Goal: Task Accomplishment & Management: Manage account settings

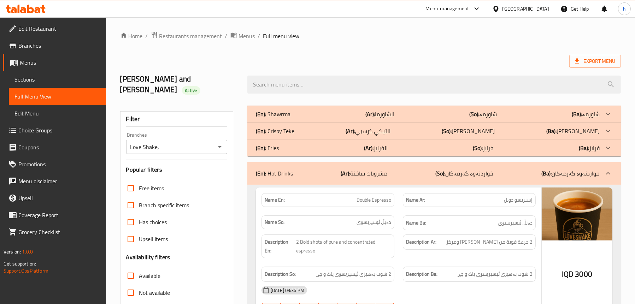
click at [47, 72] on link "Sections" at bounding box center [57, 79] width 97 height 17
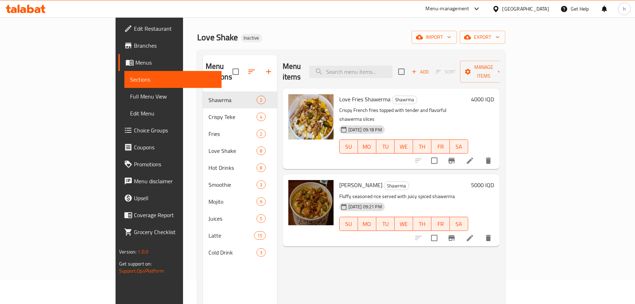
scroll to position [35, 0]
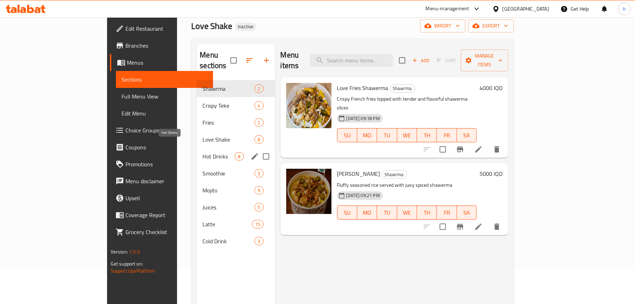
click at [203, 152] on span "Hot Drinks" at bounding box center [219, 156] width 32 height 8
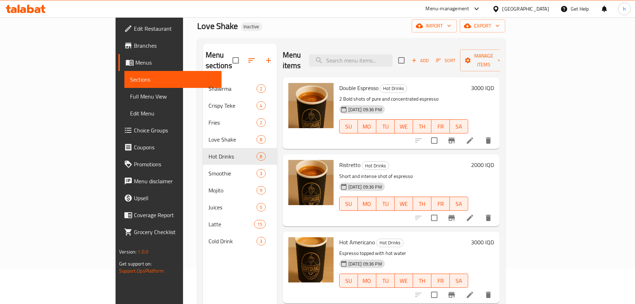
click at [473, 137] on icon at bounding box center [470, 140] width 6 height 6
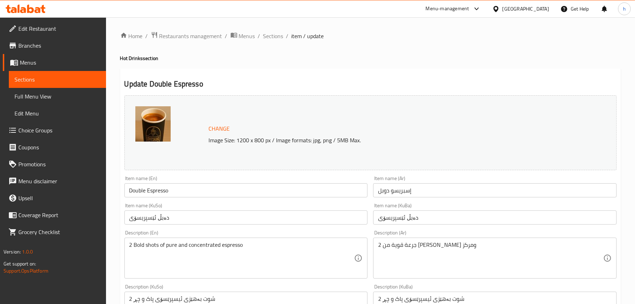
click at [130, 216] on input "دەبڵ ئێسپریسۆی" at bounding box center [246, 218] width 244 height 14
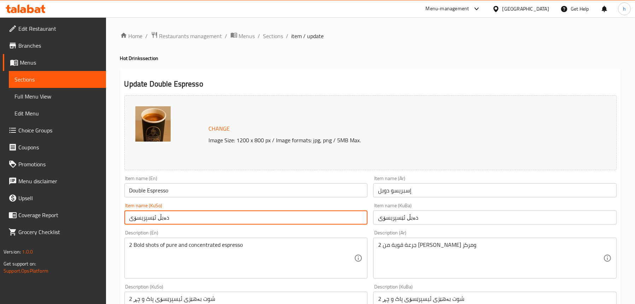
click at [194, 220] on input "دەبڵ ئێسپریسۆی" at bounding box center [246, 218] width 244 height 14
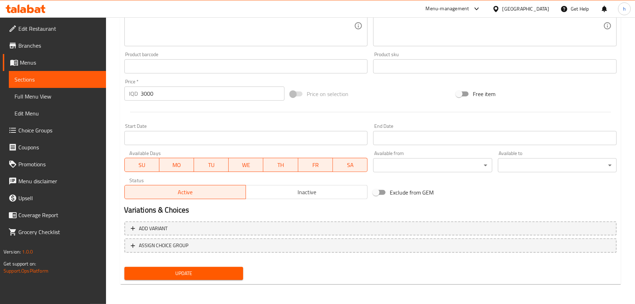
type input "دەبڵ ئێسپریسۆ"
click at [154, 270] on span "Update" at bounding box center [183, 273] width 107 height 9
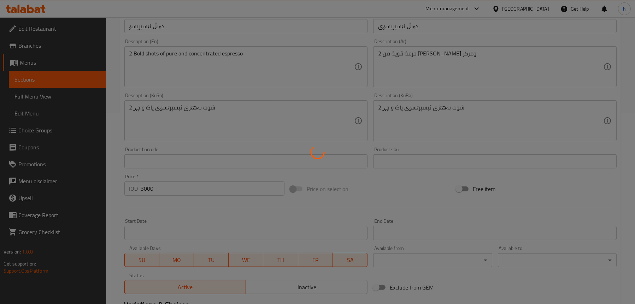
scroll to position [145, 0]
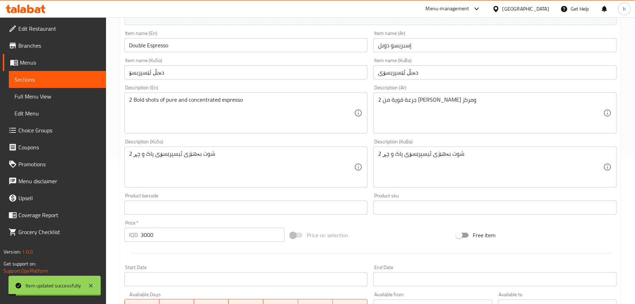
click at [424, 71] on input "دەبڵ ئێسپریسۆی" at bounding box center [495, 72] width 244 height 14
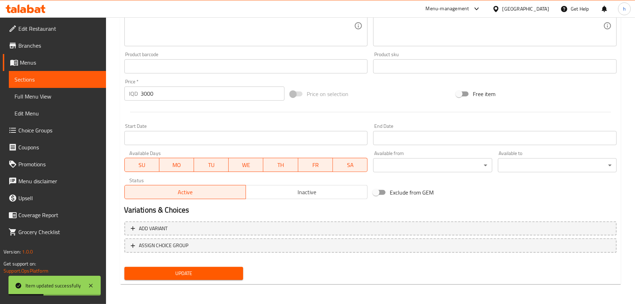
type input "دەبڵ ئێسپریسۆ"
click at [162, 272] on span "Update" at bounding box center [183, 273] width 107 height 9
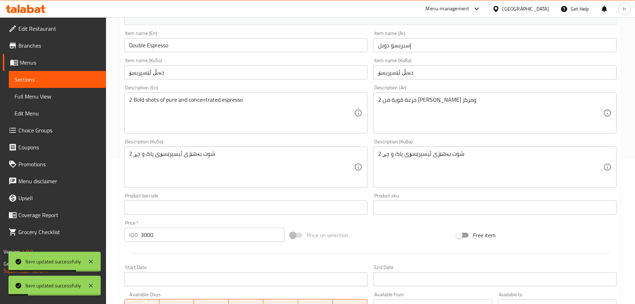
click at [46, 76] on span "Sections" at bounding box center [57, 79] width 86 height 8
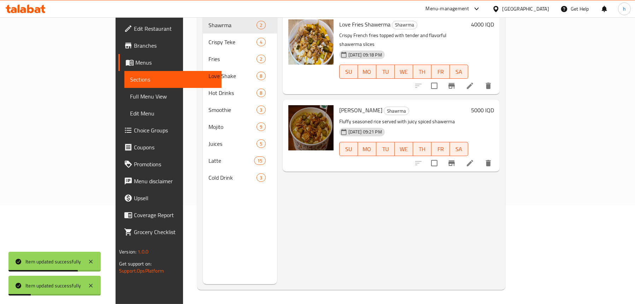
scroll to position [99, 0]
click at [130, 94] on span "Full Menu View" at bounding box center [173, 96] width 86 height 8
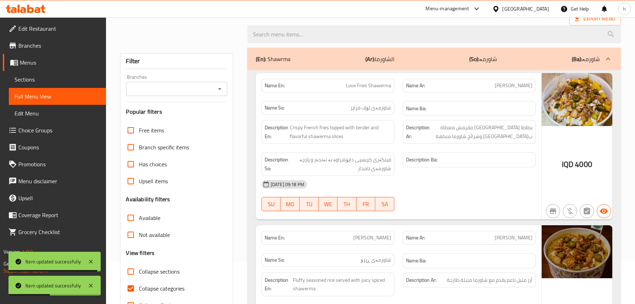
scroll to position [29, 0]
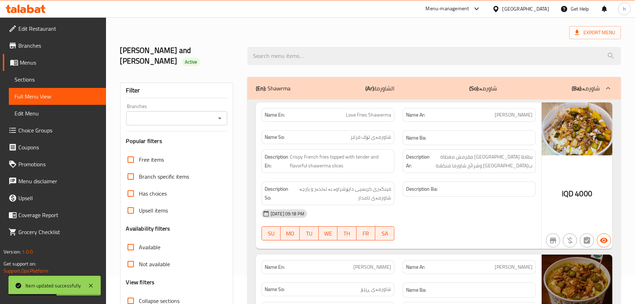
click at [218, 113] on button "Open" at bounding box center [220, 118] width 10 height 10
click at [182, 135] on li "Love Shake," at bounding box center [175, 138] width 101 height 13
type input "Love Shake,"
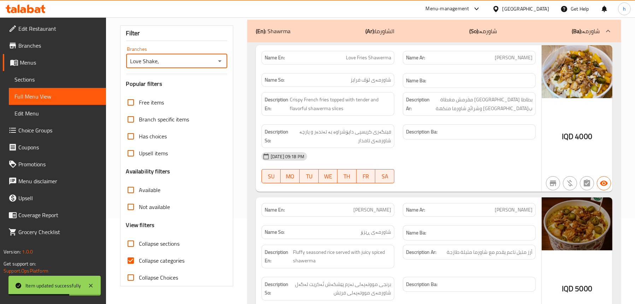
scroll to position [99, 0]
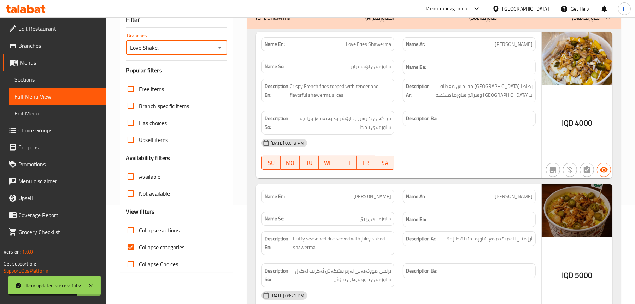
click at [143, 226] on span "Collapse sections" at bounding box center [159, 230] width 41 height 8
click at [139, 222] on input "Collapse sections" at bounding box center [130, 230] width 17 height 17
checkbox input "true"
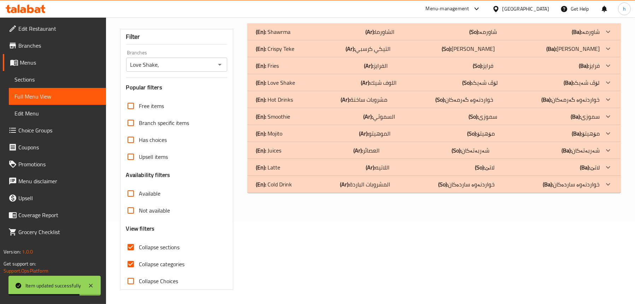
scroll to position [72, 0]
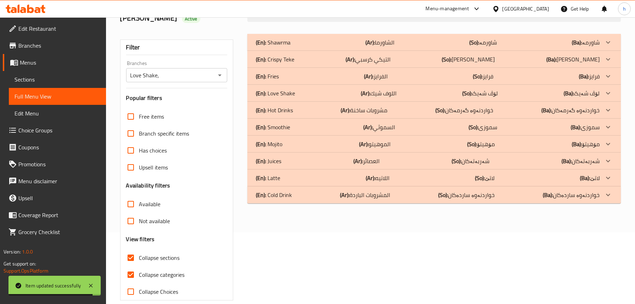
click at [275, 51] on div "(En): Smoothie (Ar): السموثي (So): سموزی (Ba): سموزی" at bounding box center [434, 42] width 374 height 17
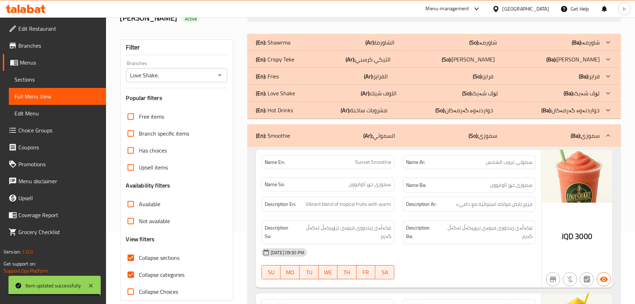
scroll to position [107, 0]
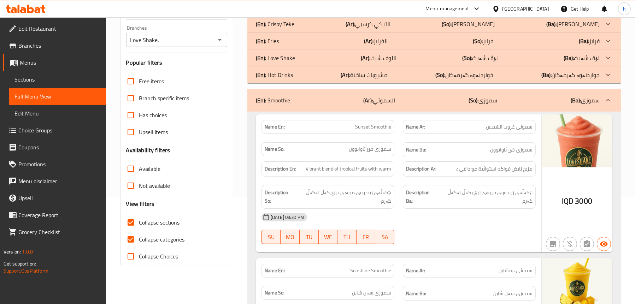
click at [303, 11] on div "(En): Hot Drinks (Ar): مشروبات ساخنة (So): خواردنەوە گەرمەکان (Ba): خواردنەوە گ…" at bounding box center [428, 7] width 344 height 8
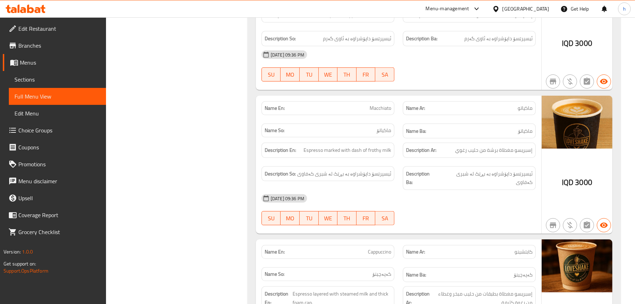
scroll to position [602, 0]
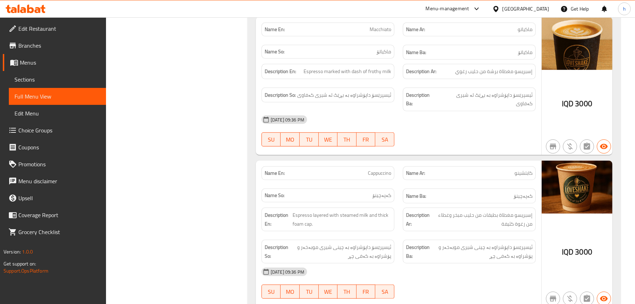
click at [30, 11] on icon at bounding box center [26, 9] width 40 height 8
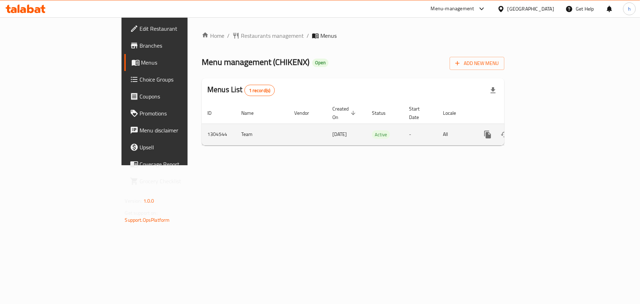
click at [547, 126] on link "enhanced table" at bounding box center [539, 134] width 17 height 17
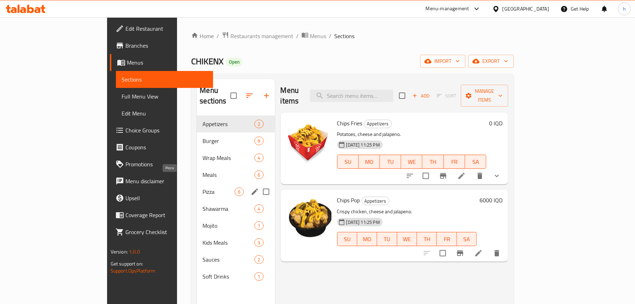
click at [203, 188] on span "Pizza" at bounding box center [219, 192] width 32 height 8
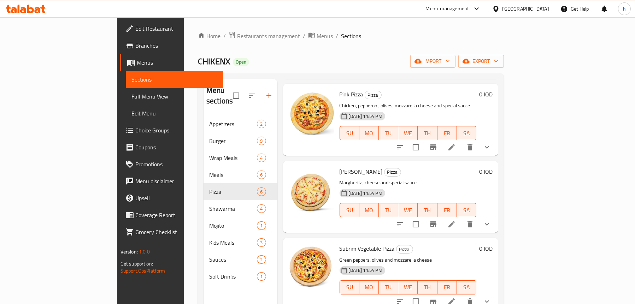
scroll to position [176, 0]
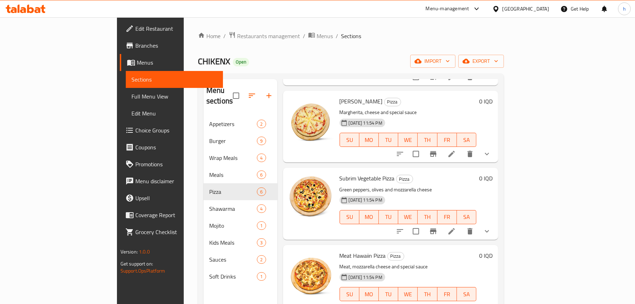
click at [462, 225] on li at bounding box center [452, 231] width 20 height 13
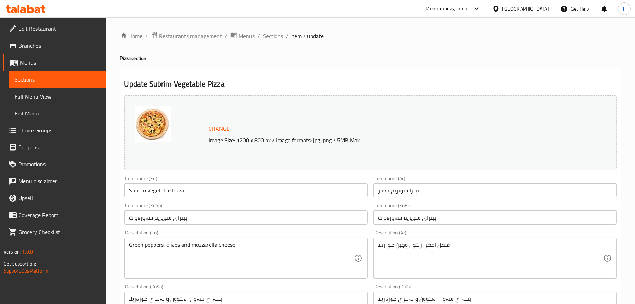
click at [143, 192] on input "Subrim Vegetable Pizza" at bounding box center [246, 190] width 244 height 14
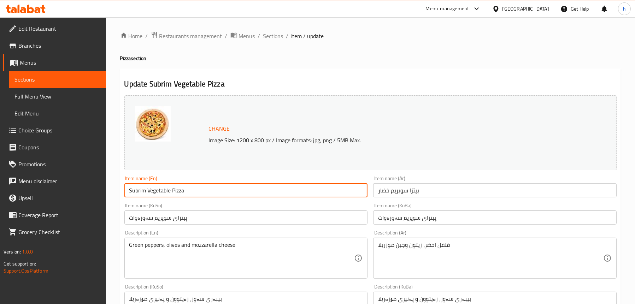
click at [143, 192] on input "Subrim Vegetable Pizza" at bounding box center [246, 190] width 244 height 14
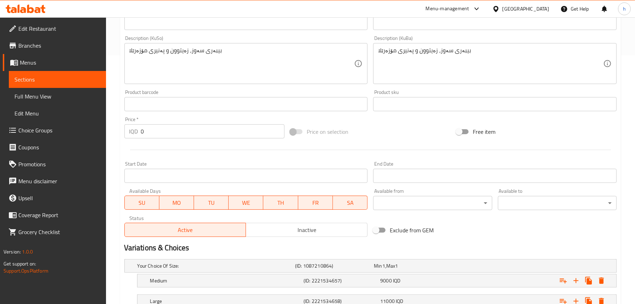
scroll to position [302, 0]
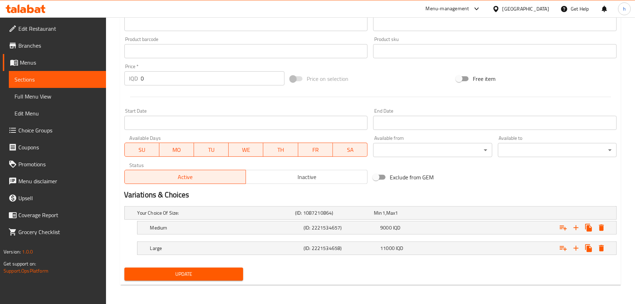
type input "Supreme Vegetable Pizza"
click at [193, 279] on button "Update" at bounding box center [183, 274] width 119 height 13
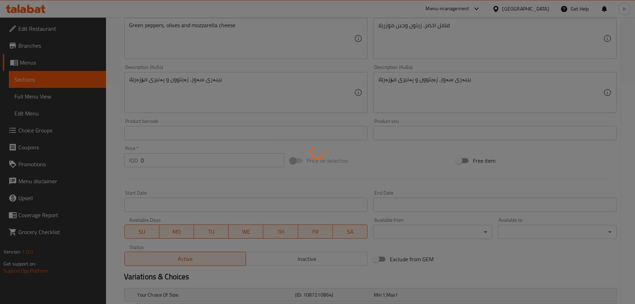
scroll to position [160, 0]
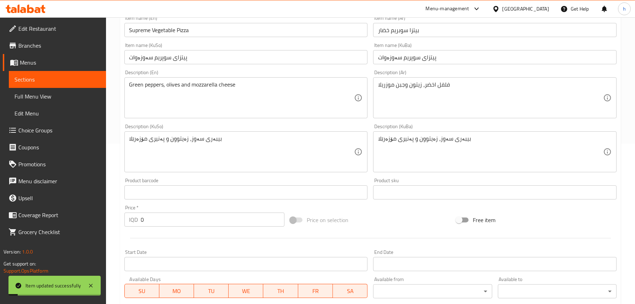
click at [42, 80] on span "Sections" at bounding box center [57, 79] width 86 height 8
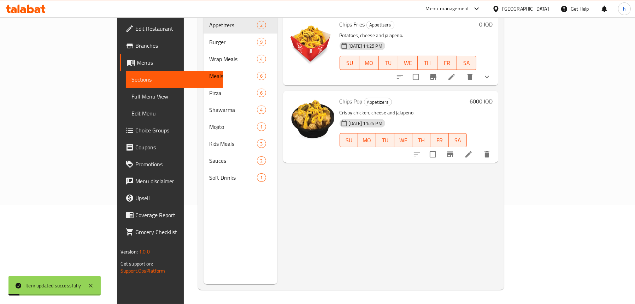
scroll to position [99, 0]
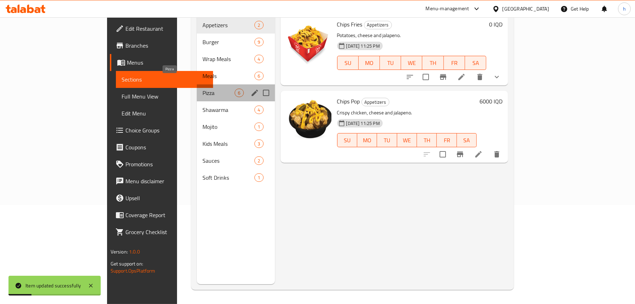
click at [203, 89] on span "Pizza" at bounding box center [219, 93] width 32 height 8
